Goal: Task Accomplishment & Management: Manage account settings

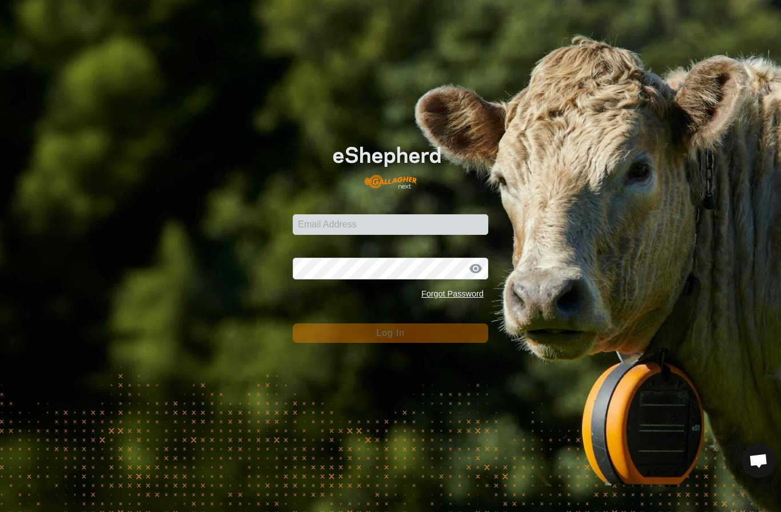
click at [605, 134] on div "Email Address Password Forgot Password Log In" at bounding box center [390, 256] width 781 height 512
click at [423, 227] on input "Email Address" at bounding box center [391, 224] width 196 height 21
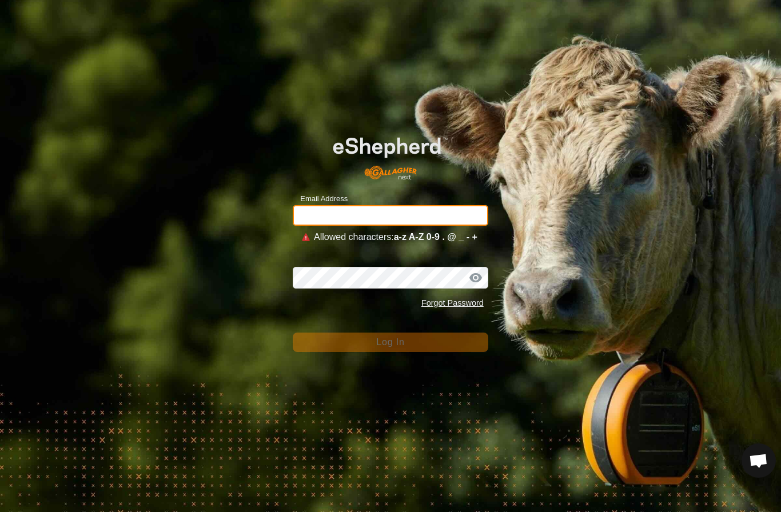
click at [417, 218] on input "Email Address" at bounding box center [391, 215] width 196 height 21
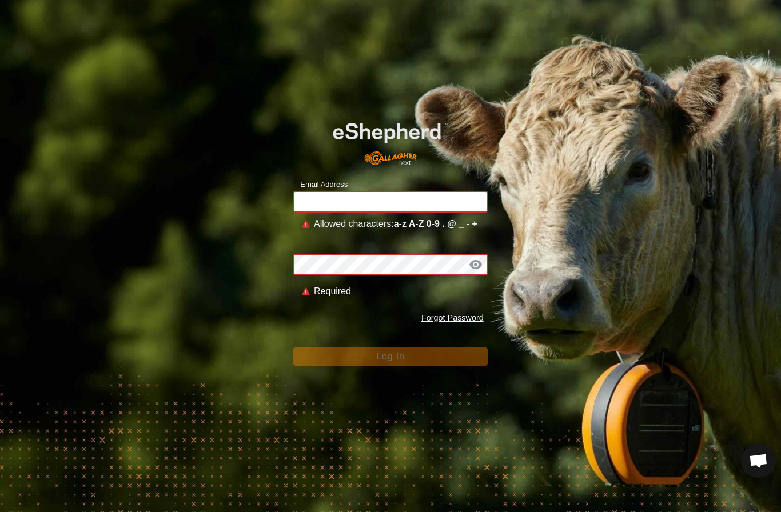
click at [331, 222] on div "Email Address Allowed characters: a-z A-Z 0-9 . @ _ - +" at bounding box center [391, 204] width 196 height 54
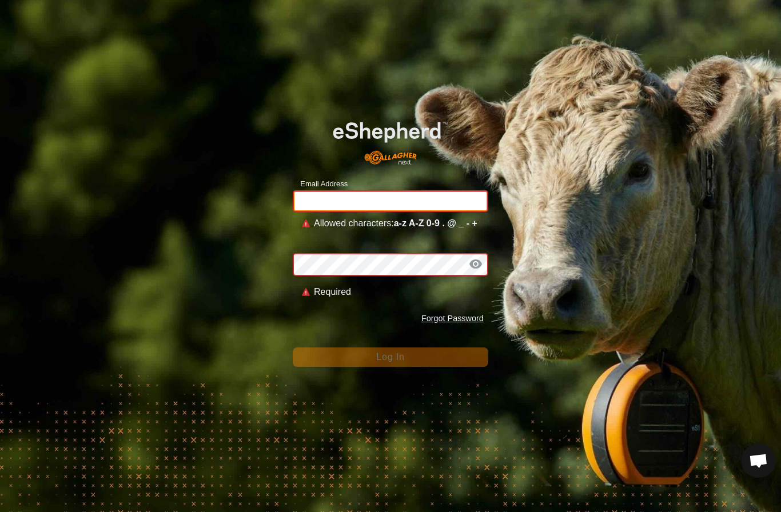
click at [328, 199] on input "Email Address" at bounding box center [391, 201] width 196 height 22
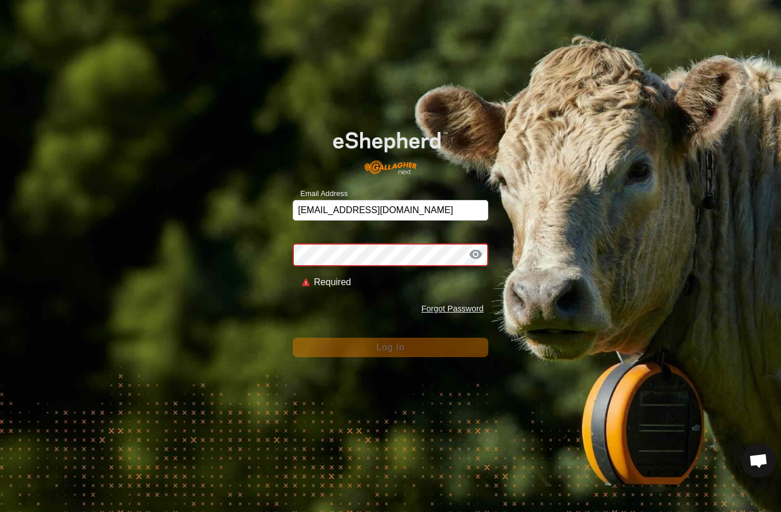
type input "[EMAIL_ADDRESS][DOMAIN_NAME]"
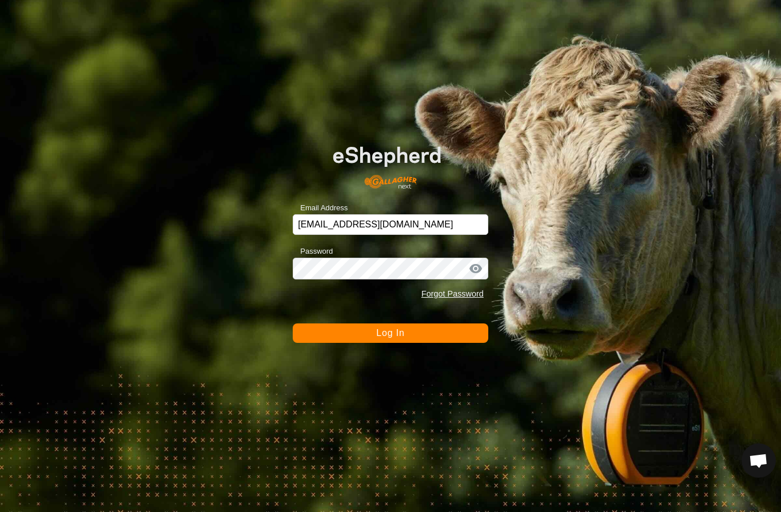
click at [305, 493] on html "Email Address [EMAIL_ADDRESS][DOMAIN_NAME] Password Forgot Password Log In Chat…" at bounding box center [390, 256] width 781 height 512
click at [306, 493] on div "Email Address [EMAIL_ADDRESS][DOMAIN_NAME] Password Forgot Password Log In" at bounding box center [390, 256] width 781 height 512
click at [388, 328] on span "Log In" at bounding box center [390, 333] width 28 height 10
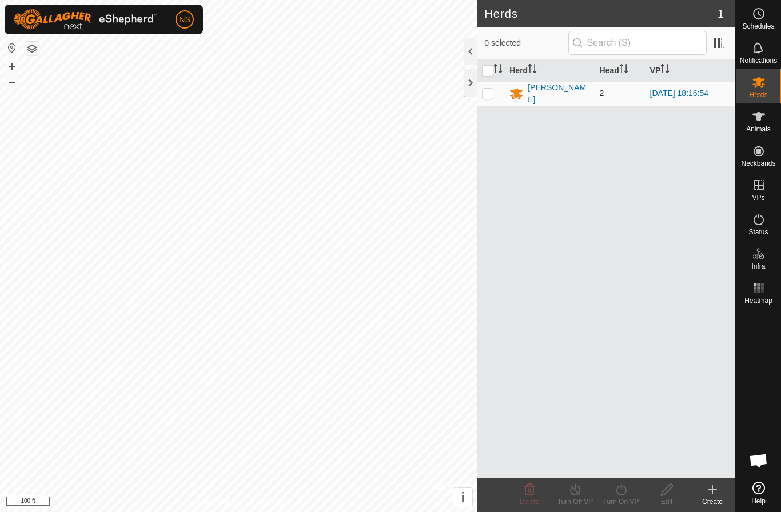
click at [548, 95] on div "[PERSON_NAME]" at bounding box center [559, 94] width 62 height 24
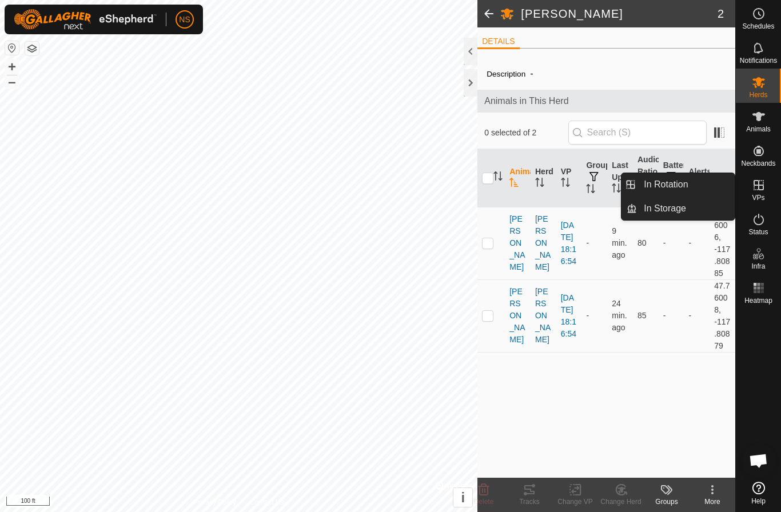
click at [762, 194] on span "VPs" at bounding box center [758, 197] width 13 height 7
click at [694, 193] on link "In Rotation" at bounding box center [686, 184] width 98 height 23
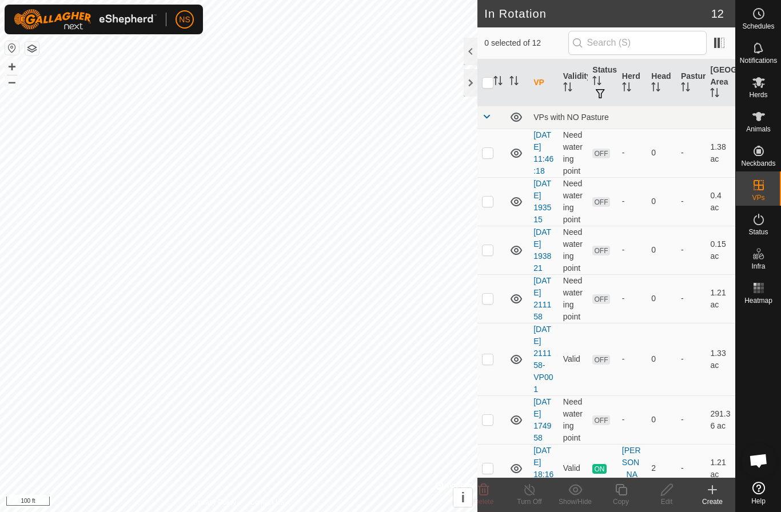
click at [714, 486] on icon at bounding box center [713, 490] width 14 height 14
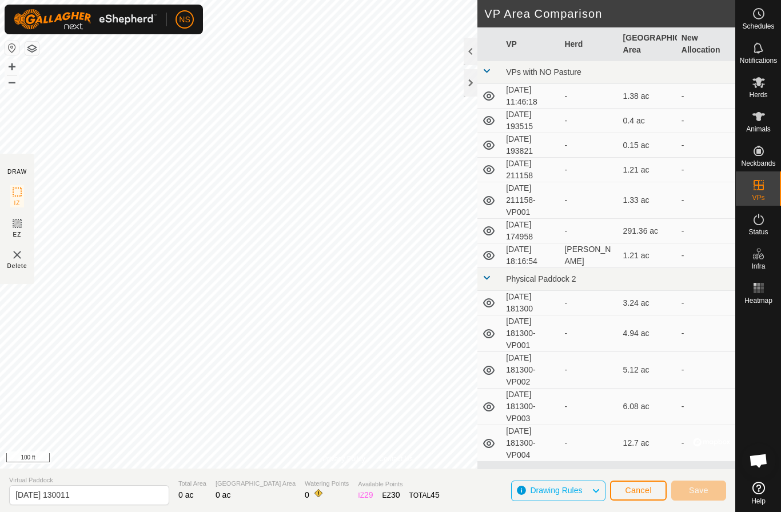
click at [641, 495] on span "Cancel" at bounding box center [638, 490] width 27 height 9
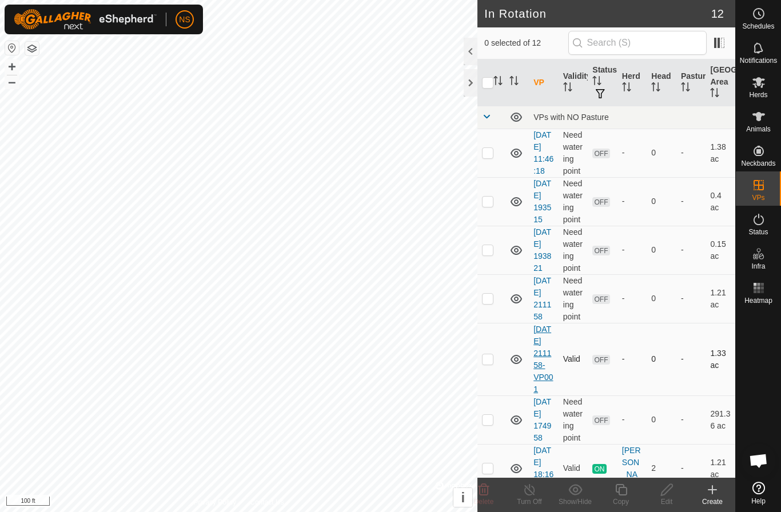
checkbox input "true"
click at [614, 492] on icon at bounding box center [621, 490] width 14 height 14
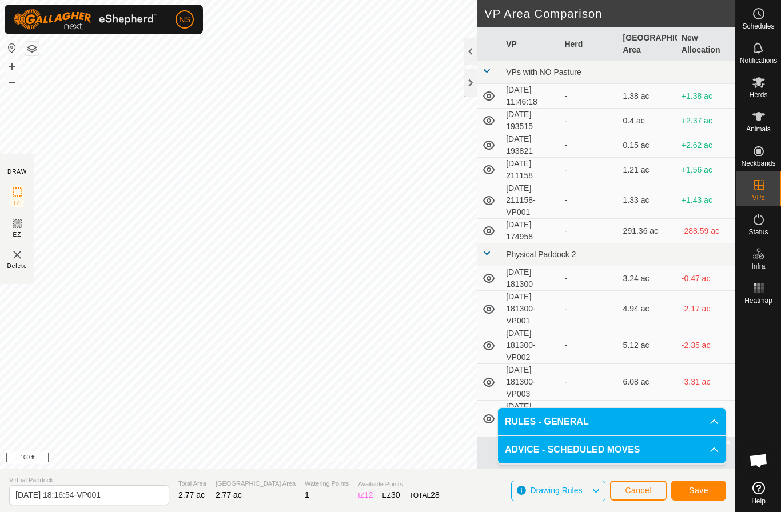
click at [695, 494] on span "Save" at bounding box center [698, 490] width 19 height 9
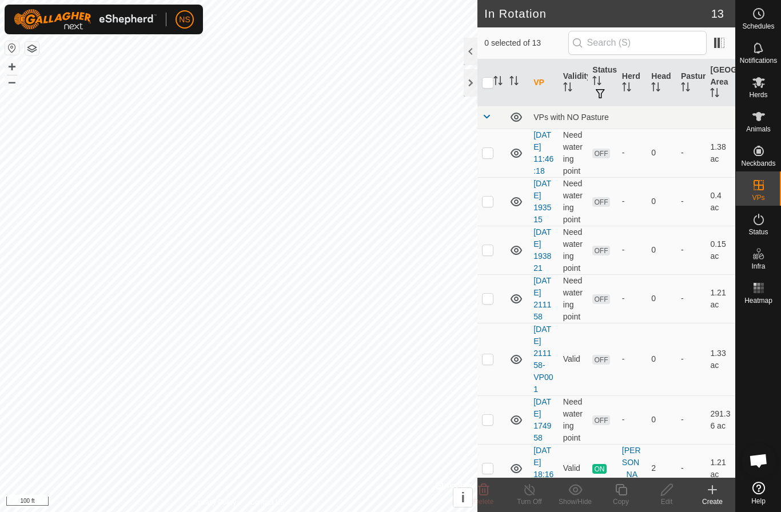
checkbox input "true"
checkbox input "false"
checkbox input "true"
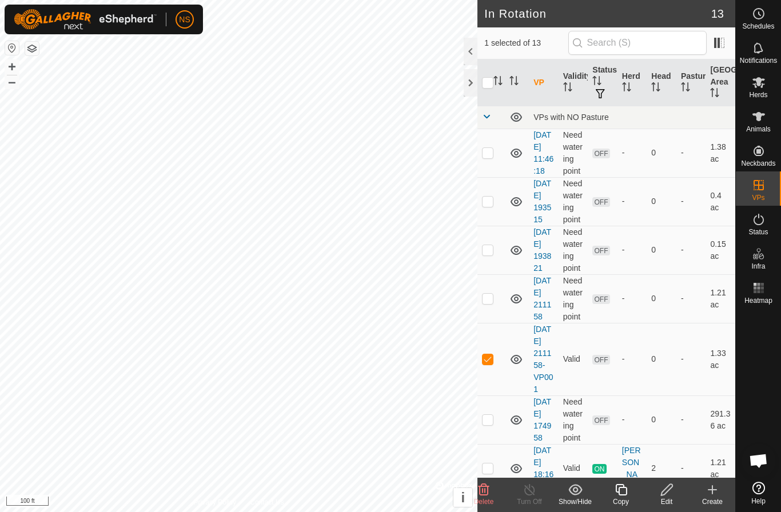
checkbox input "true"
checkbox input "false"
click at [485, 496] on icon at bounding box center [484, 489] width 11 height 11
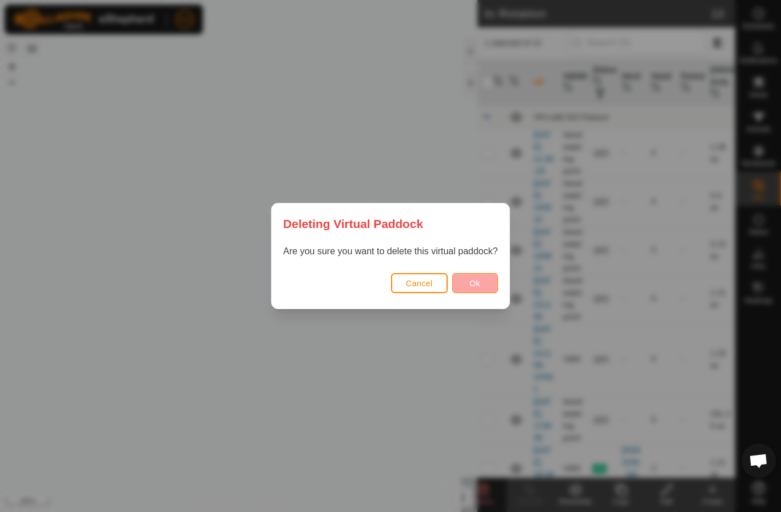
click at [478, 287] on span "Ok" at bounding box center [474, 283] width 11 height 9
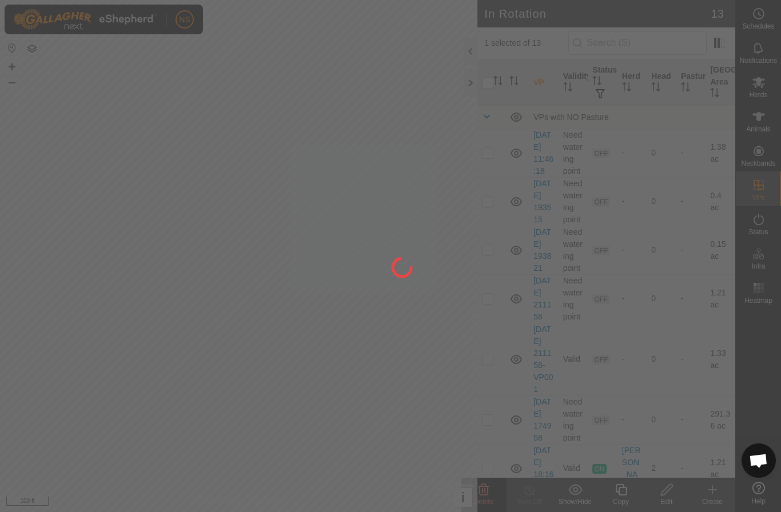
checkbox input "false"
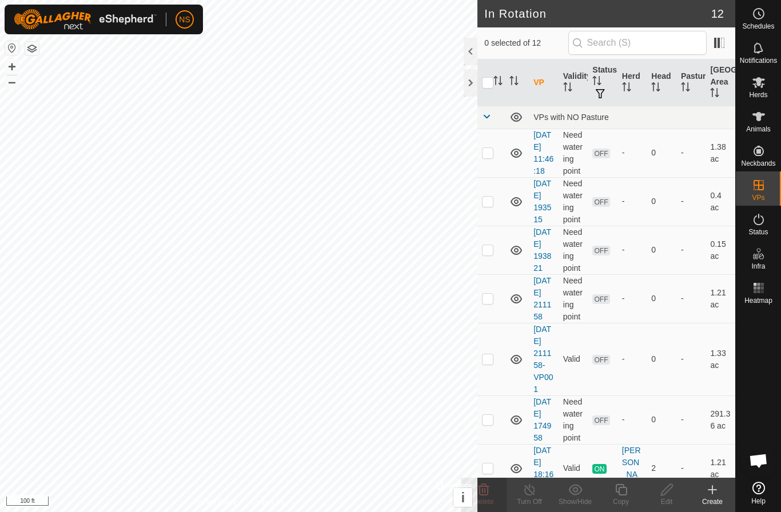
checkbox input "true"
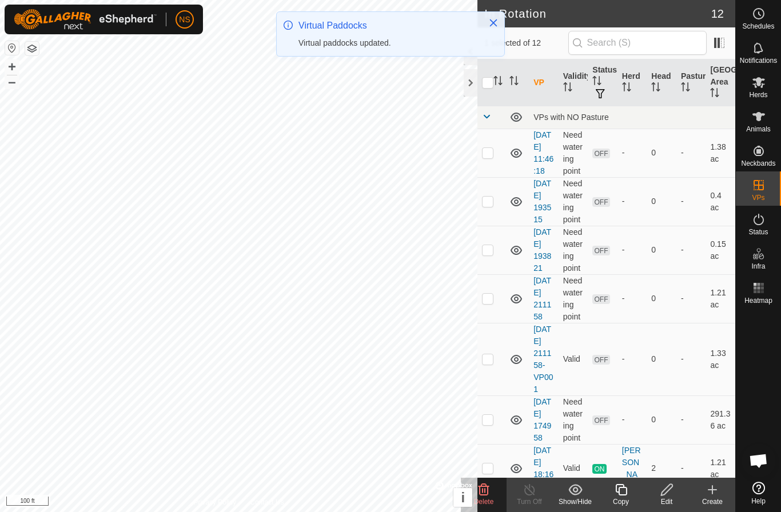
click at [491, 495] on delete-svg-icon at bounding box center [484, 490] width 46 height 14
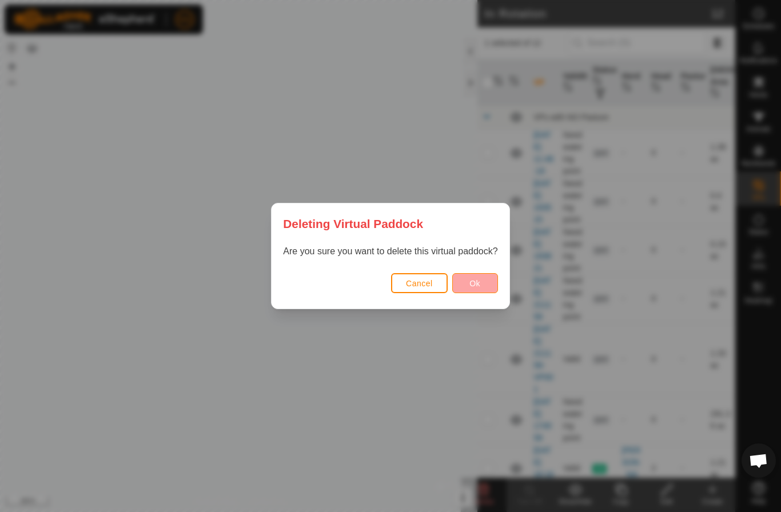
click at [473, 281] on span "Ok" at bounding box center [474, 283] width 11 height 9
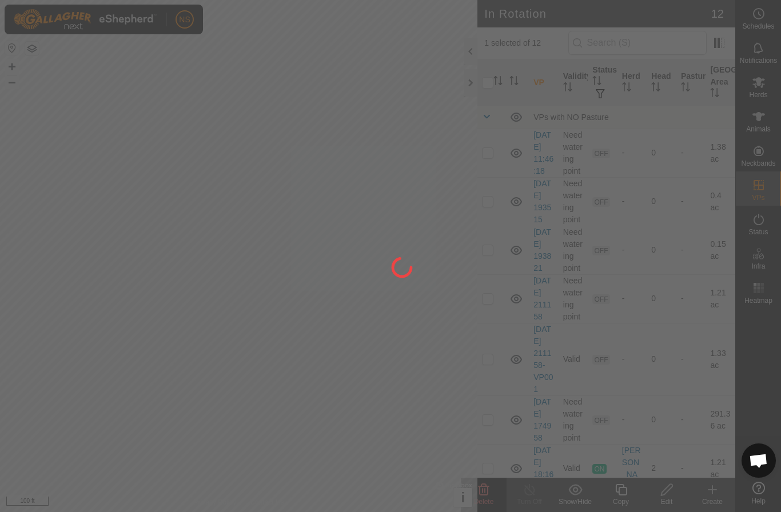
checkbox input "false"
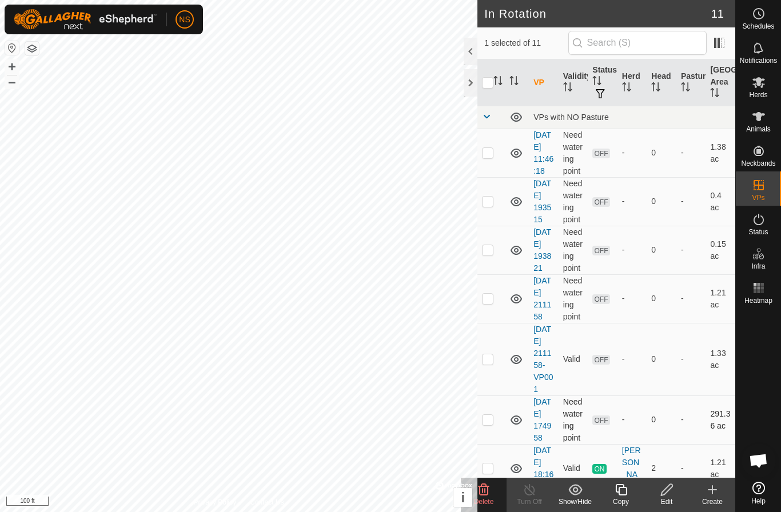
scroll to position [37, 0]
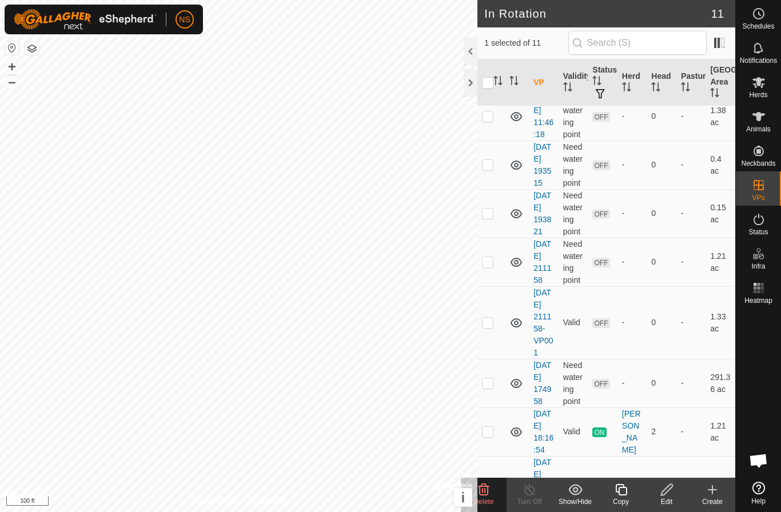
click at [492, 488] on delete-svg-icon at bounding box center [484, 490] width 46 height 14
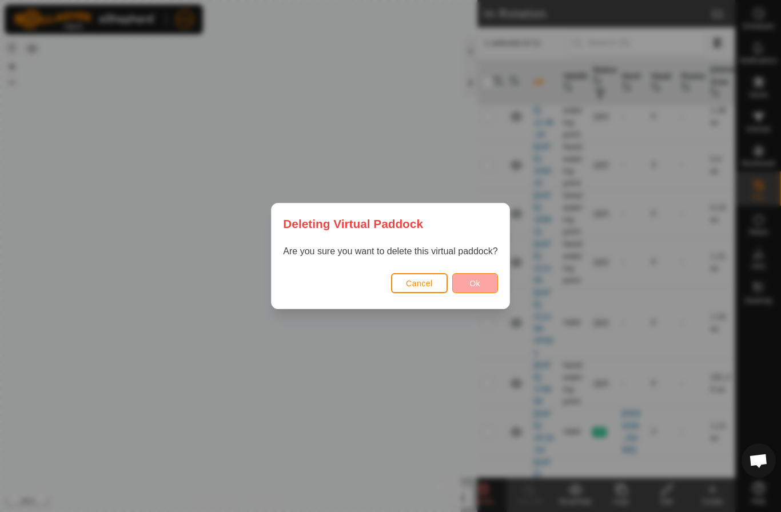
click at [468, 286] on button "Ok" at bounding box center [475, 283] width 46 height 20
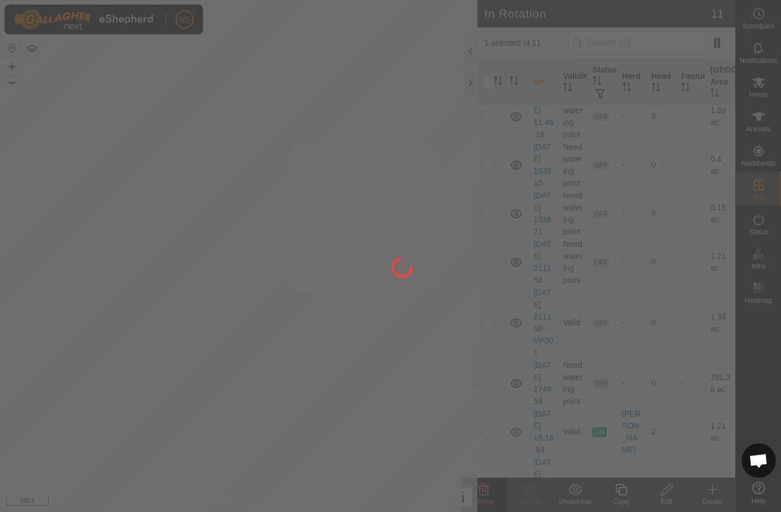
checkbox input "false"
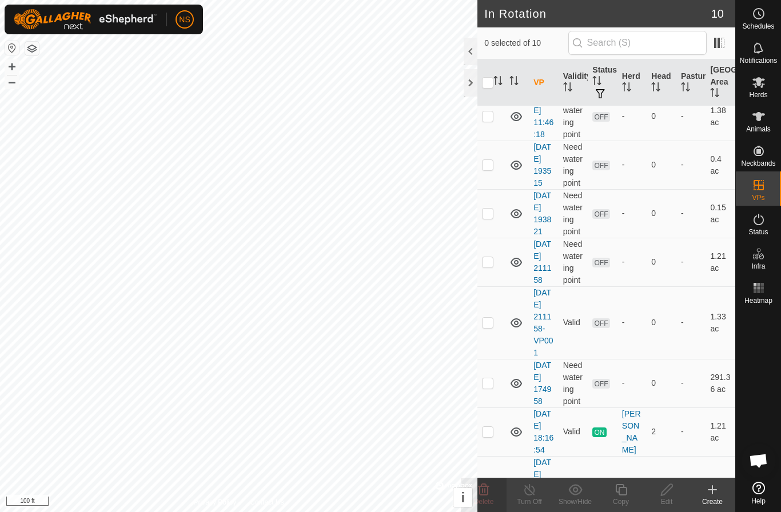
checkbox input "true"
click at [491, 491] on delete-svg-icon at bounding box center [484, 490] width 46 height 14
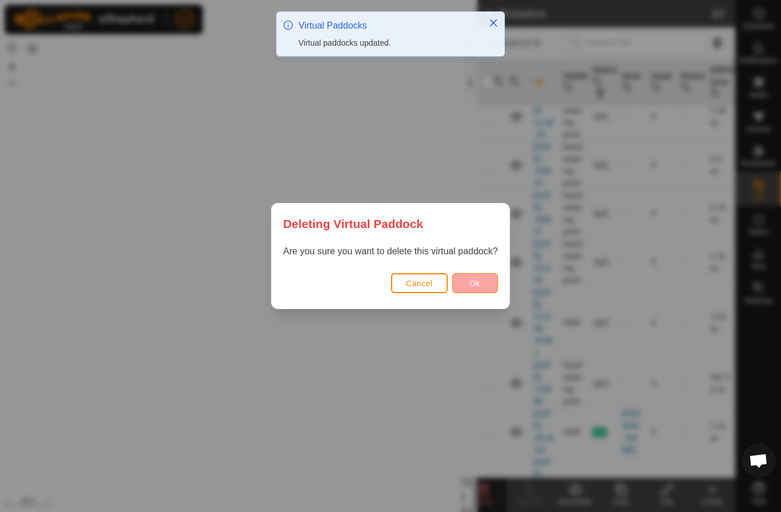
click at [469, 282] on span "Ok" at bounding box center [474, 283] width 11 height 9
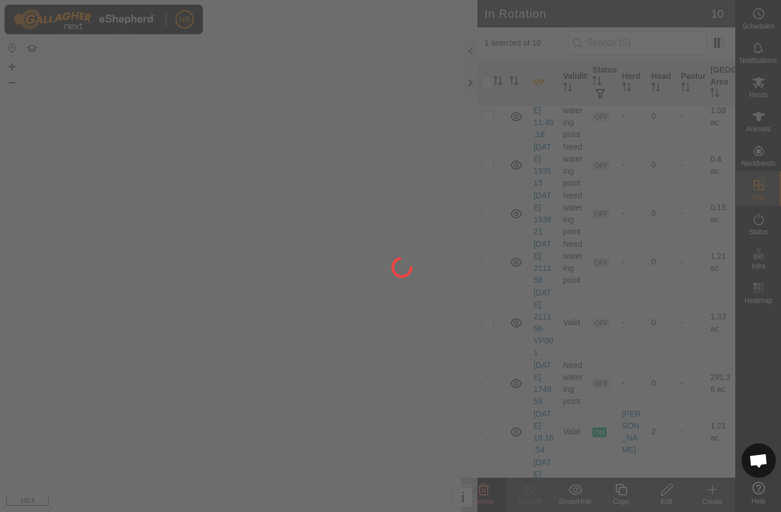
checkbox input "false"
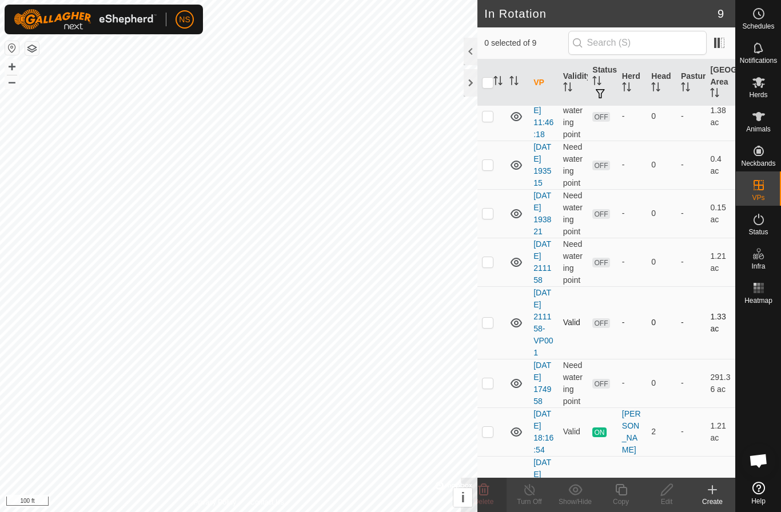
checkbox input "true"
click at [488, 489] on icon at bounding box center [484, 489] width 11 height 11
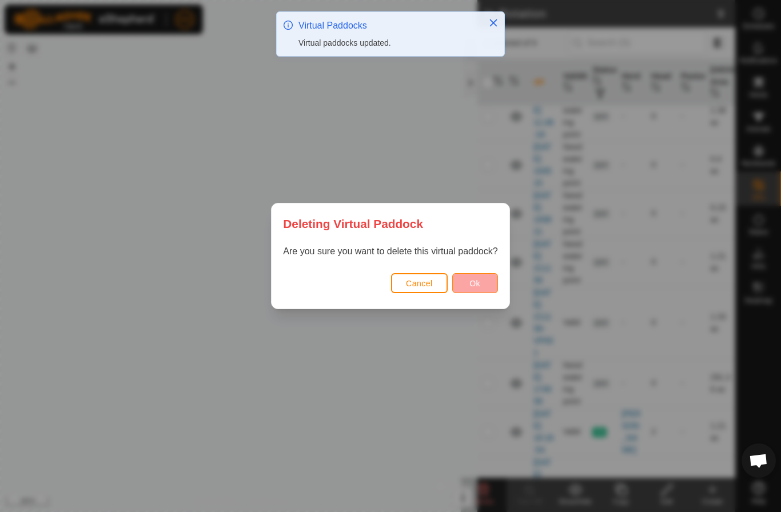
click at [465, 281] on button "Ok" at bounding box center [475, 283] width 46 height 20
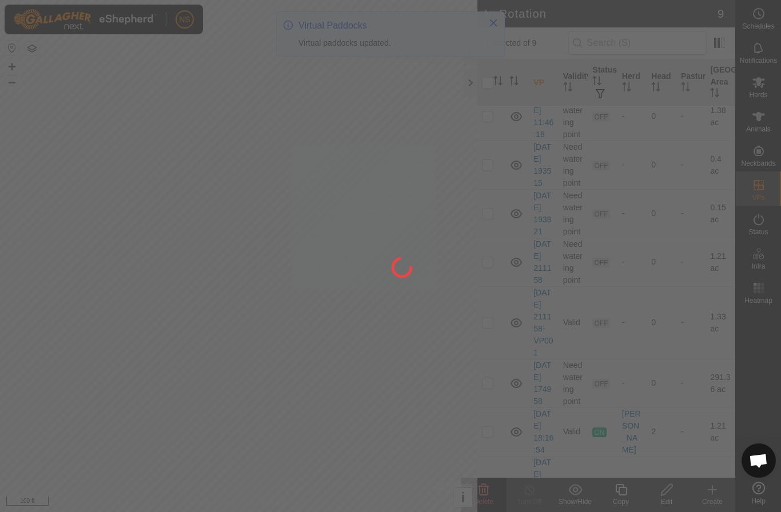
checkbox input "false"
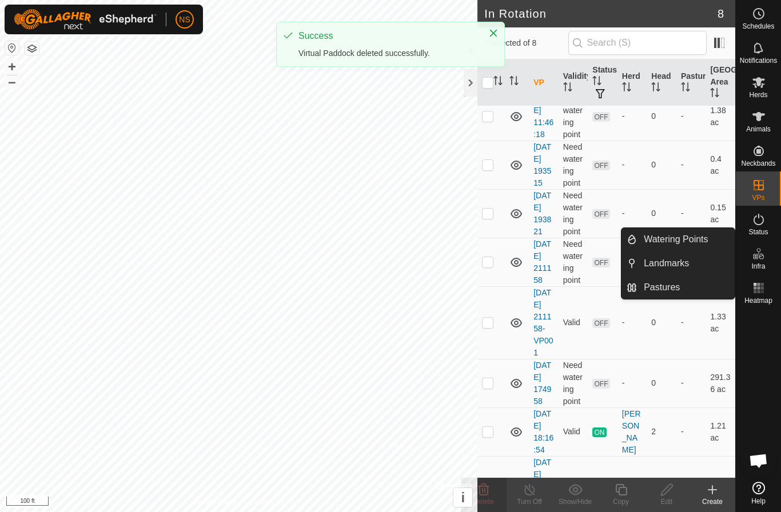
click at [761, 261] on es-infrastructure-svg-icon at bounding box center [759, 254] width 21 height 18
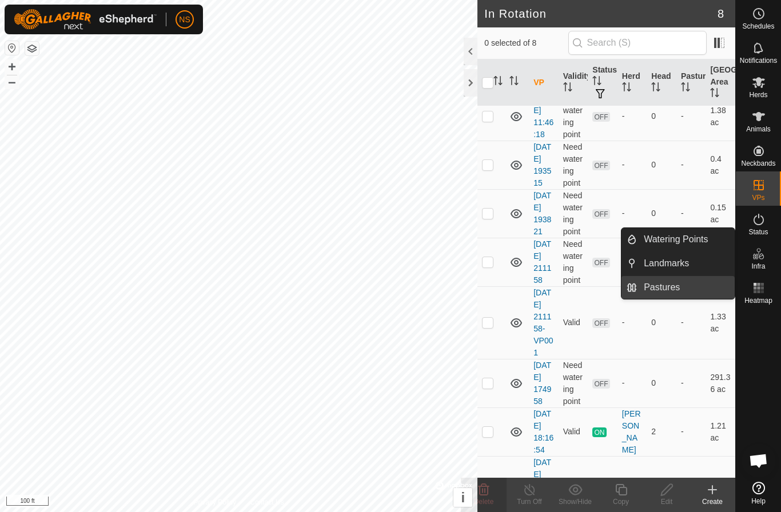
click at [678, 296] on link "Pastures" at bounding box center [686, 287] width 98 height 23
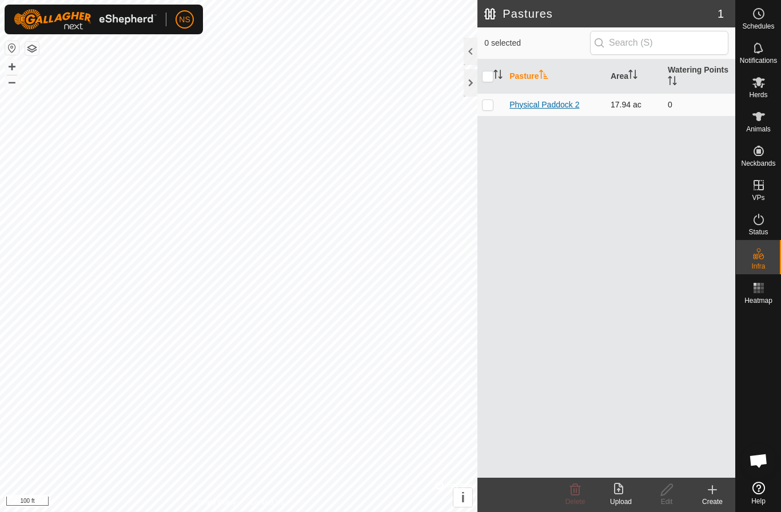
click at [536, 105] on link "Physical Paddock 2" at bounding box center [545, 104] width 70 height 9
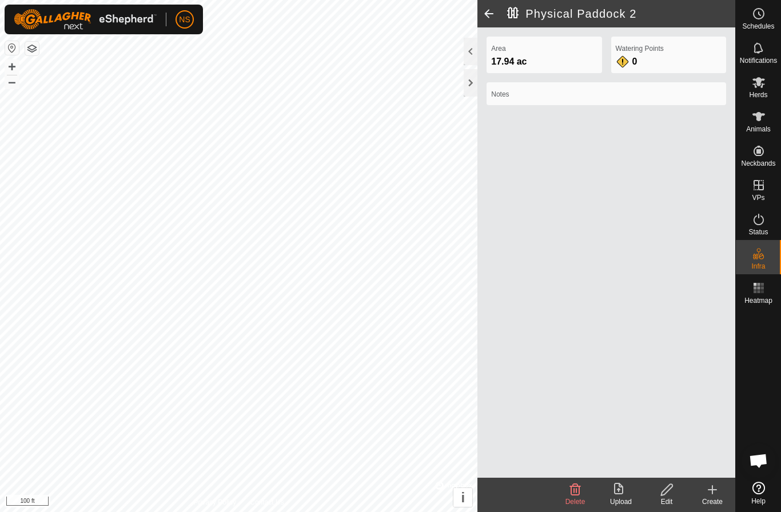
click at [575, 491] on icon at bounding box center [575, 490] width 14 height 14
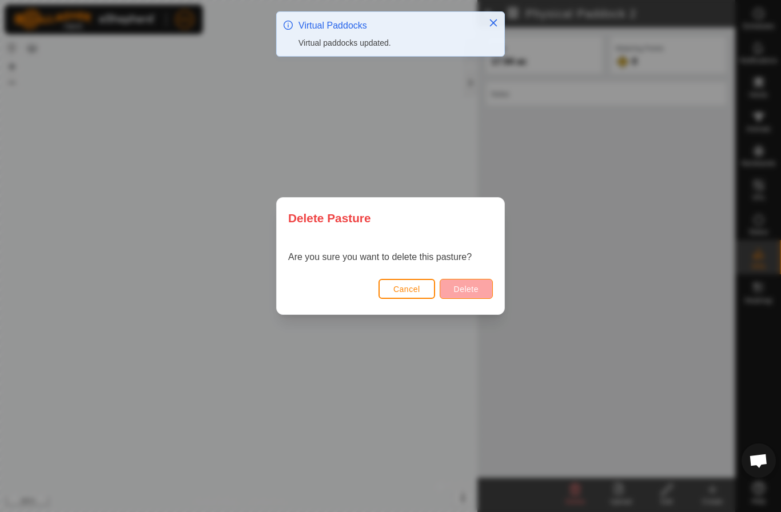
click at [456, 293] on span "Delete" at bounding box center [466, 289] width 25 height 9
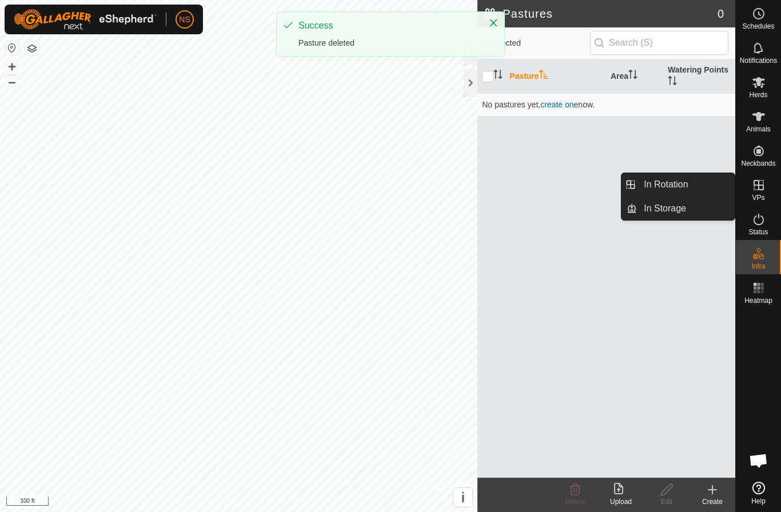
click at [758, 192] on es-virtualpaddocks-svg-icon at bounding box center [759, 185] width 21 height 18
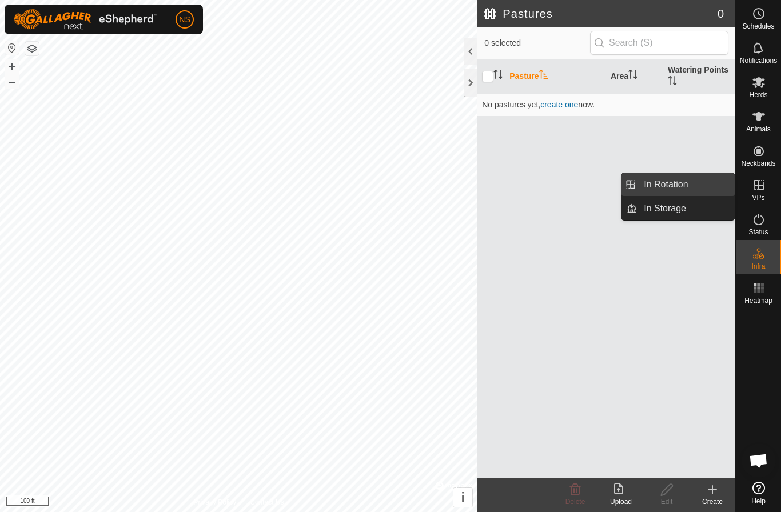
click at [725, 190] on link "In Rotation" at bounding box center [686, 184] width 98 height 23
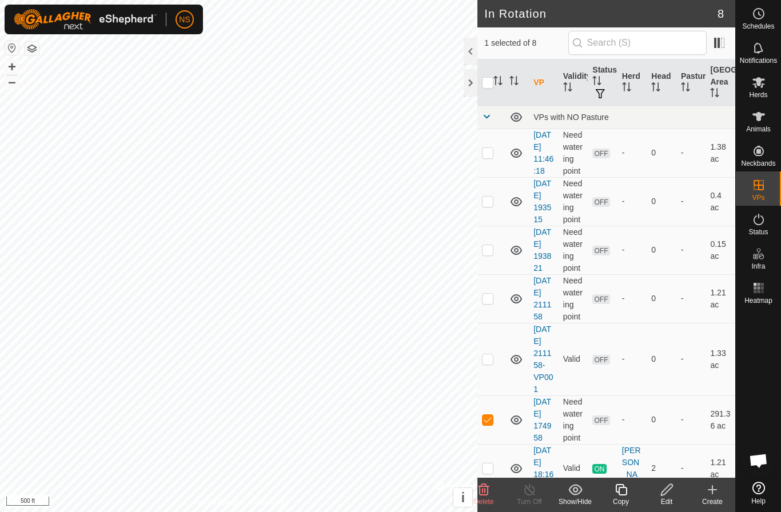
click at [485, 485] on icon at bounding box center [484, 489] width 11 height 11
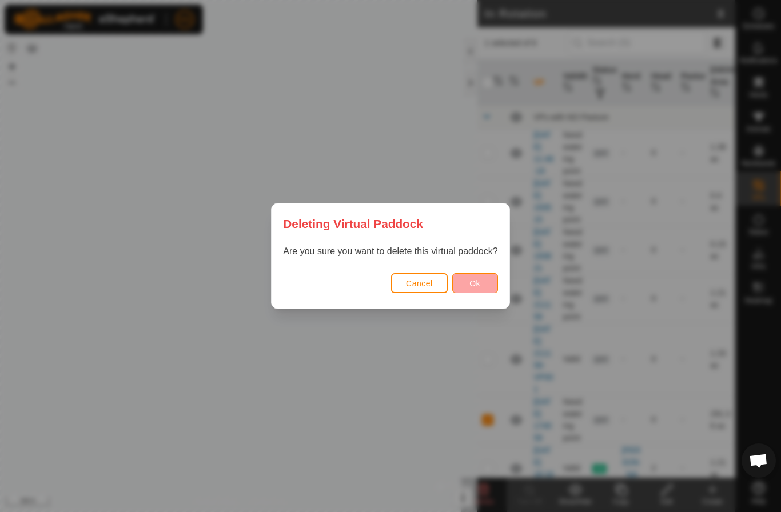
click at [479, 282] on span "Ok" at bounding box center [474, 283] width 11 height 9
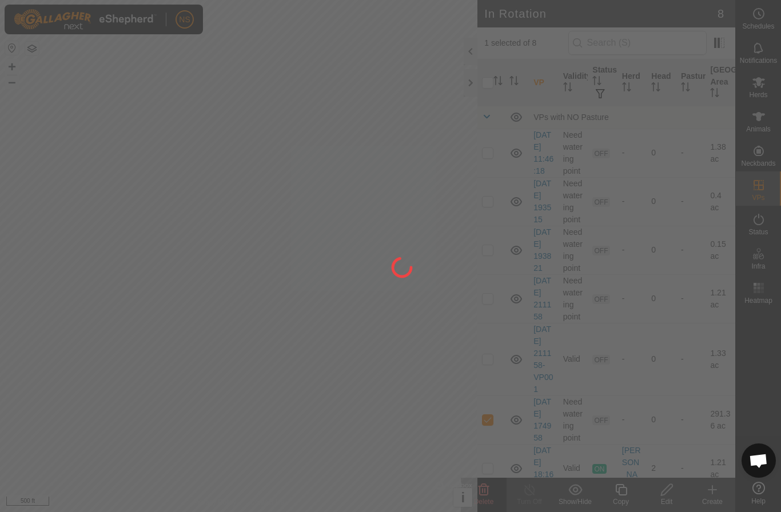
checkbox input "false"
